Goal: Task Accomplishment & Management: Check status

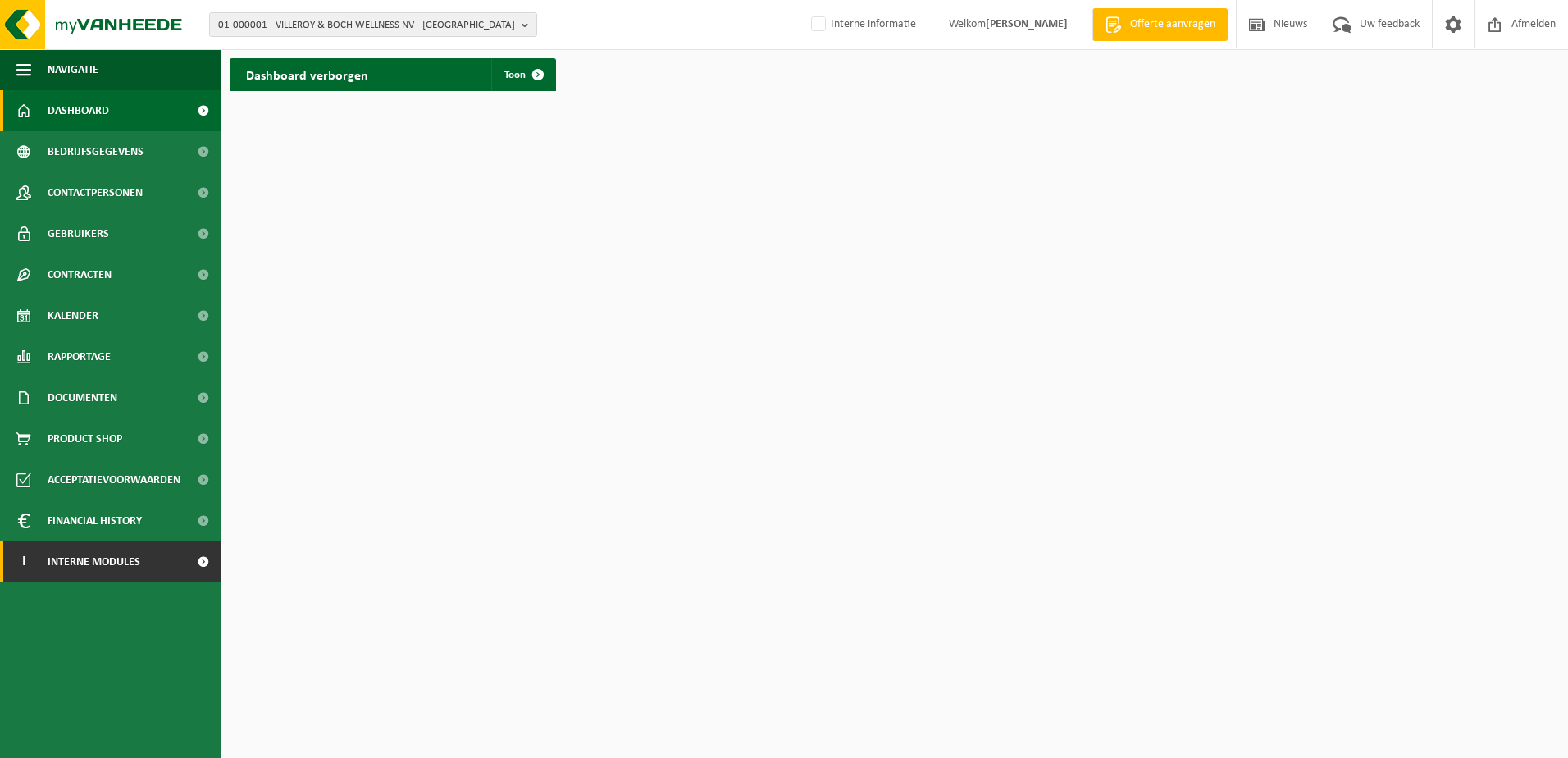
click at [100, 565] on span "Interne modules" at bounding box center [94, 561] width 93 height 41
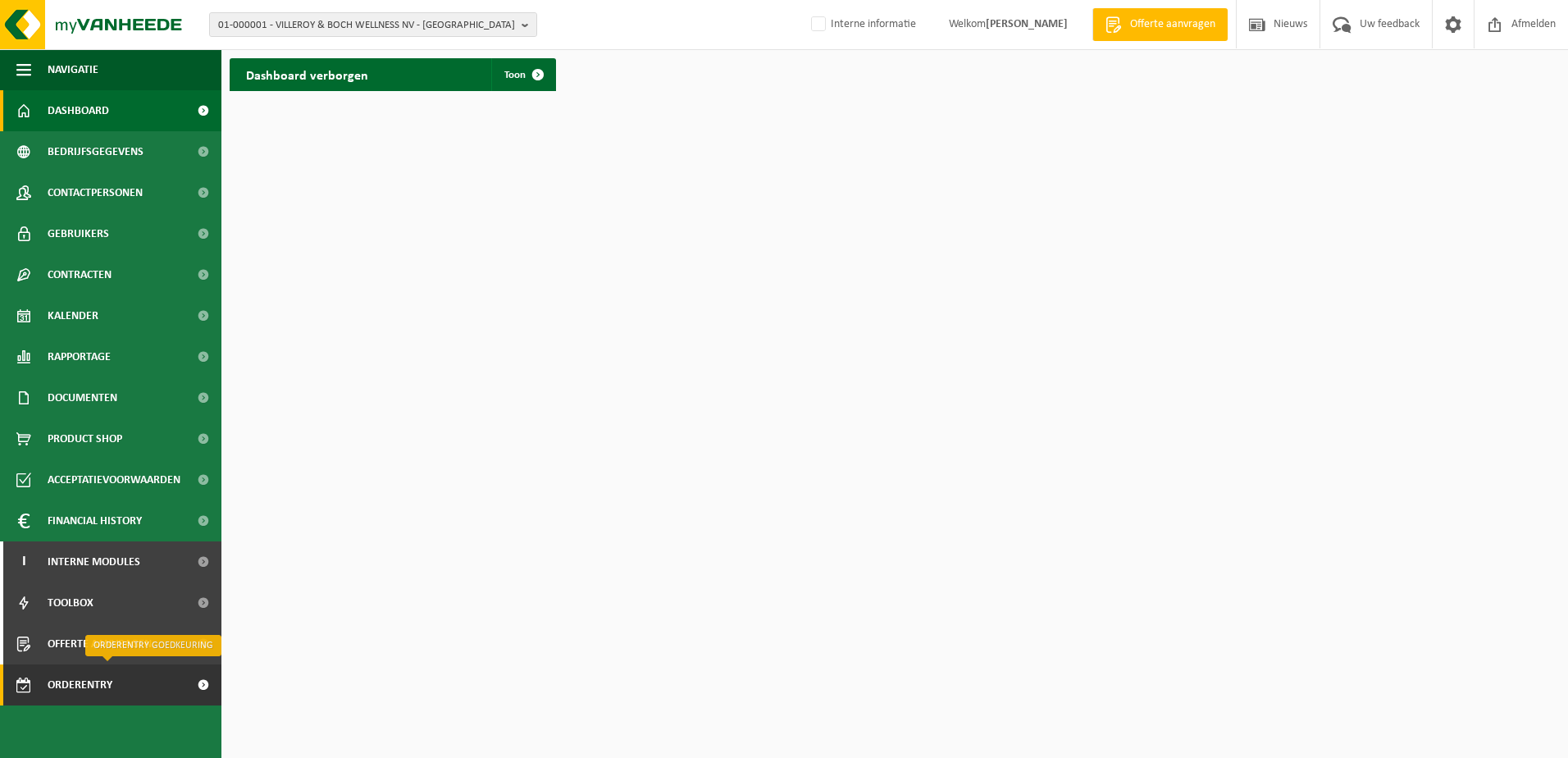
click at [102, 688] on span "Orderentry Goedkeuring" at bounding box center [116, 684] width 138 height 41
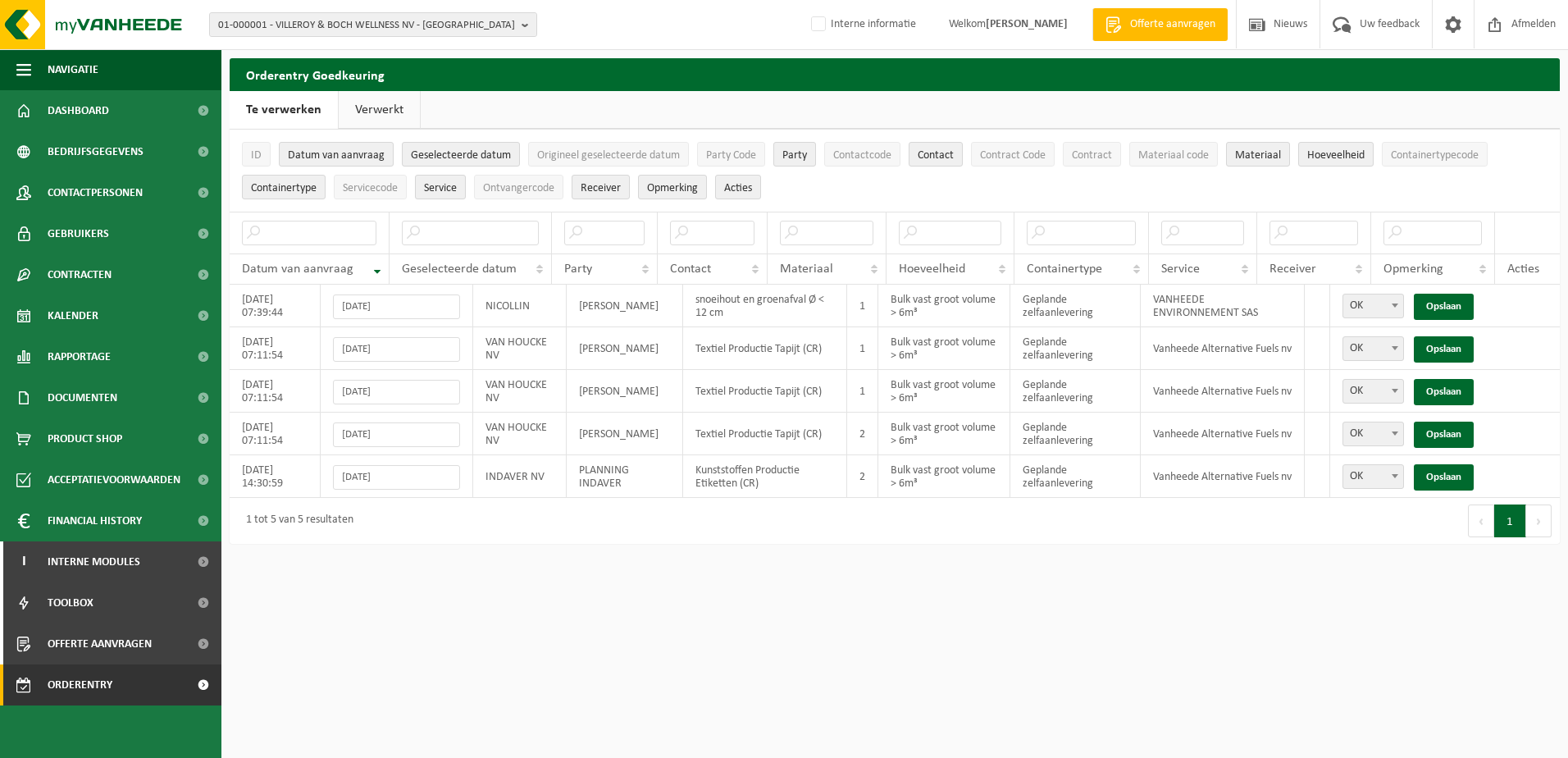
click at [369, 108] on link "Verwerkt" at bounding box center [379, 110] width 81 height 37
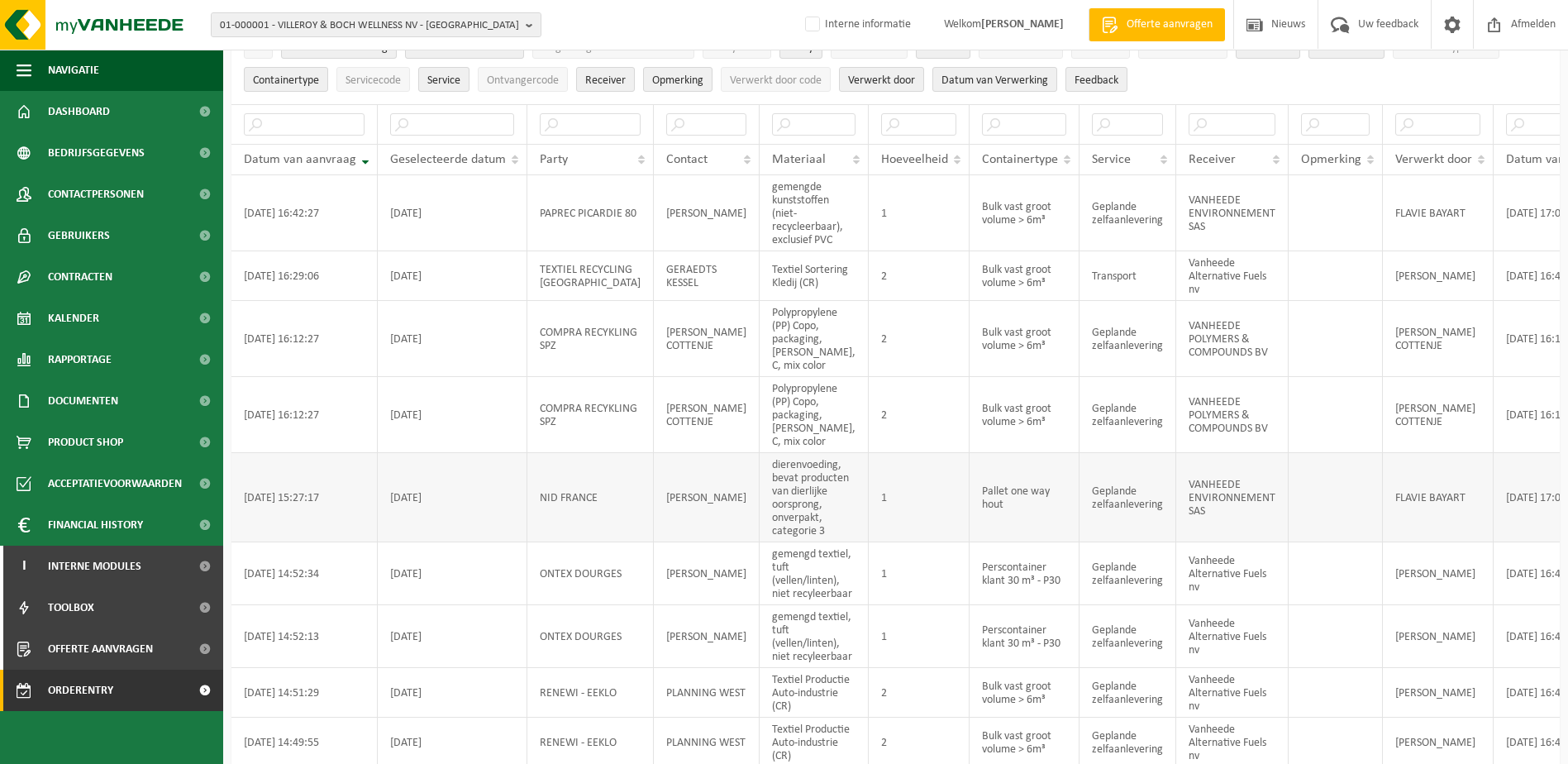
scroll to position [166, 0]
